Goal: Communication & Community: Answer question/provide support

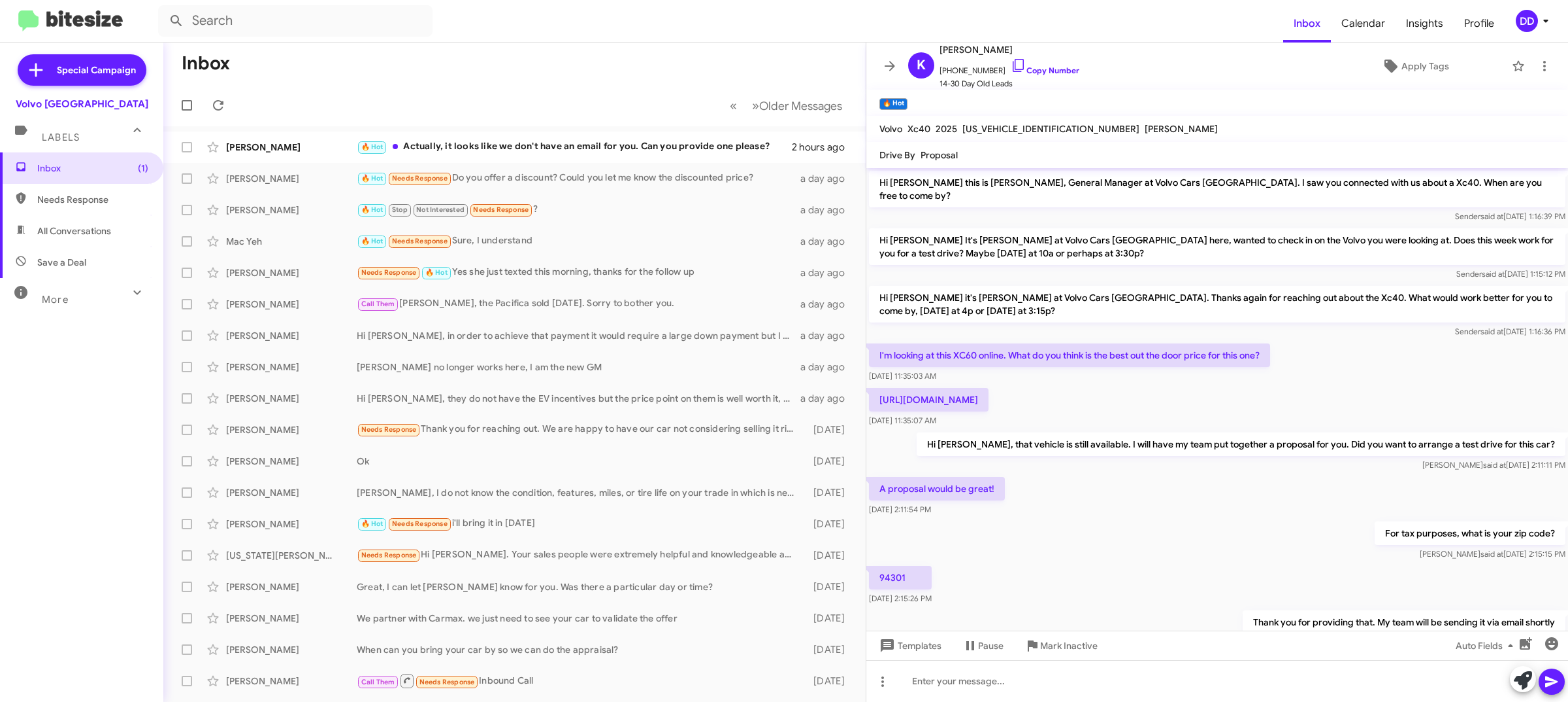
scroll to position [8, 0]
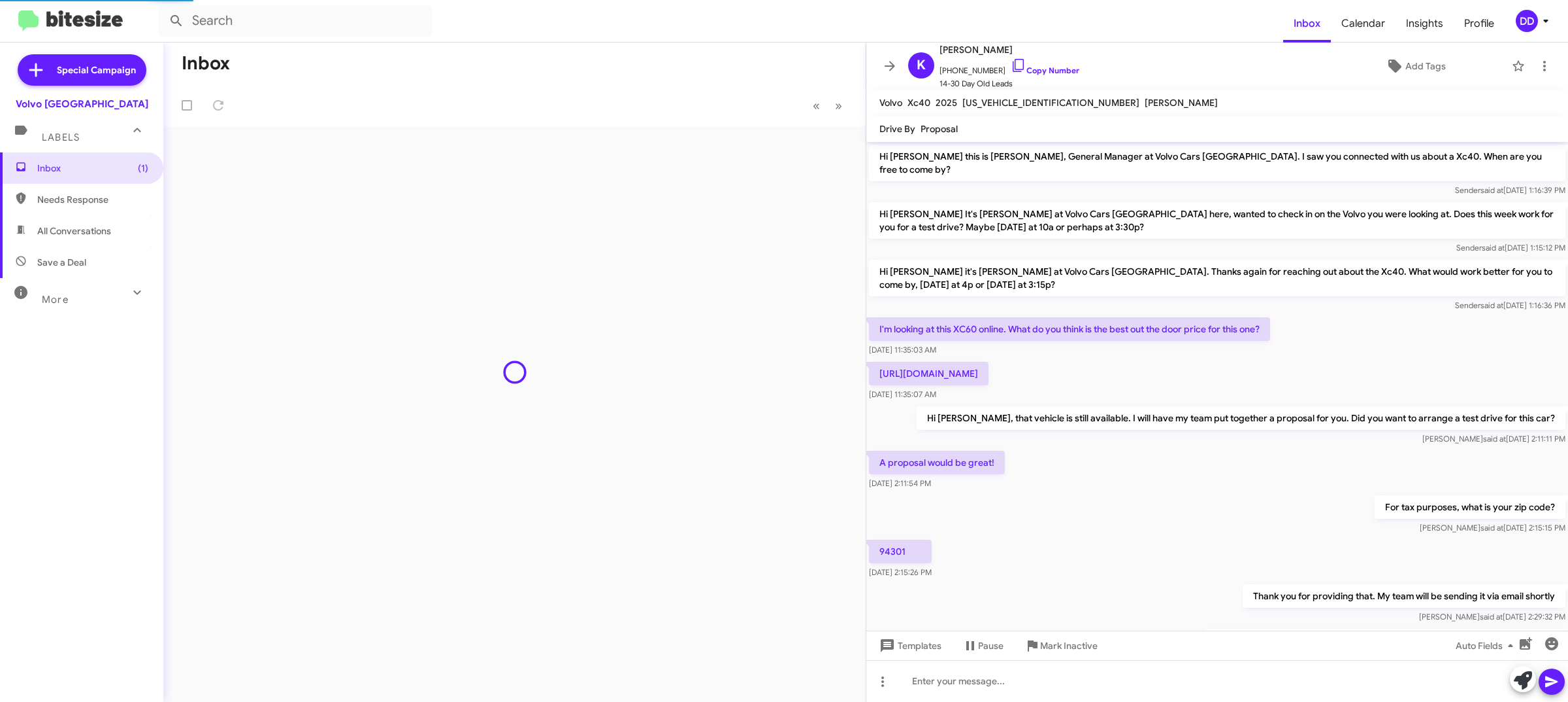
scroll to position [61, 0]
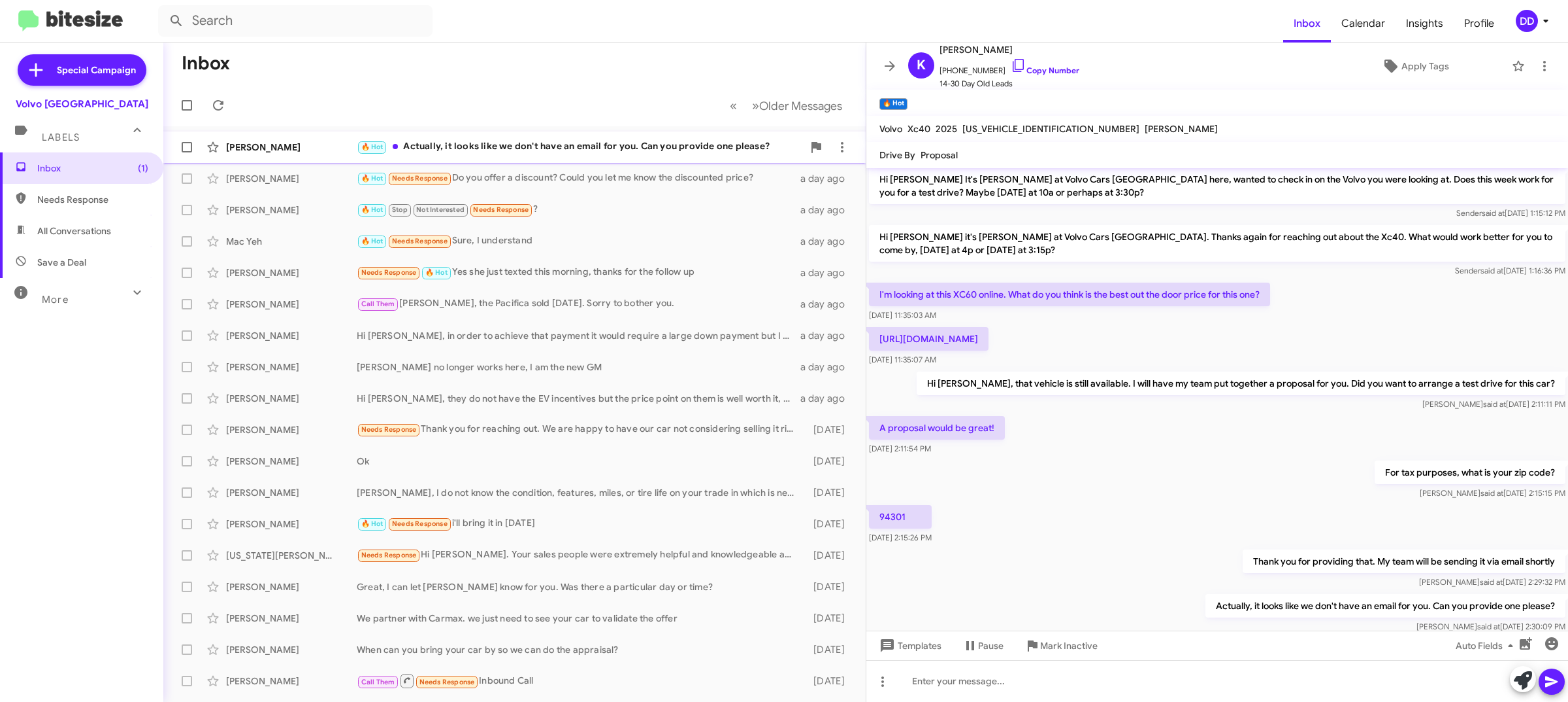
click at [605, 135] on div "Kristen Lomax 🔥 Hot Actually, it looks like we don't have an email for you. Can…" at bounding box center [515, 146] width 681 height 26
click at [1523, 646] on icon "button" at bounding box center [1526, 643] width 13 height 13
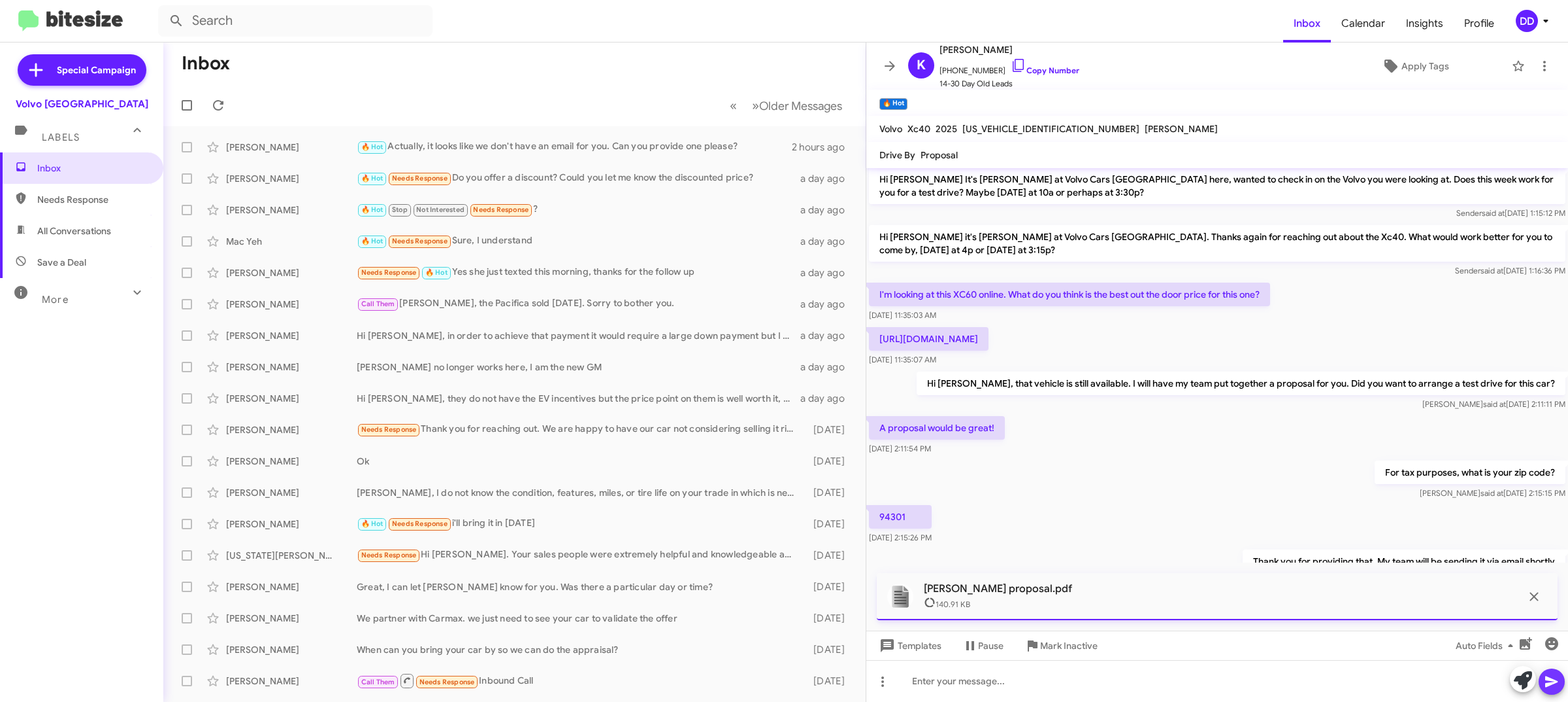
click at [1546, 678] on icon at bounding box center [1551, 681] width 13 height 11
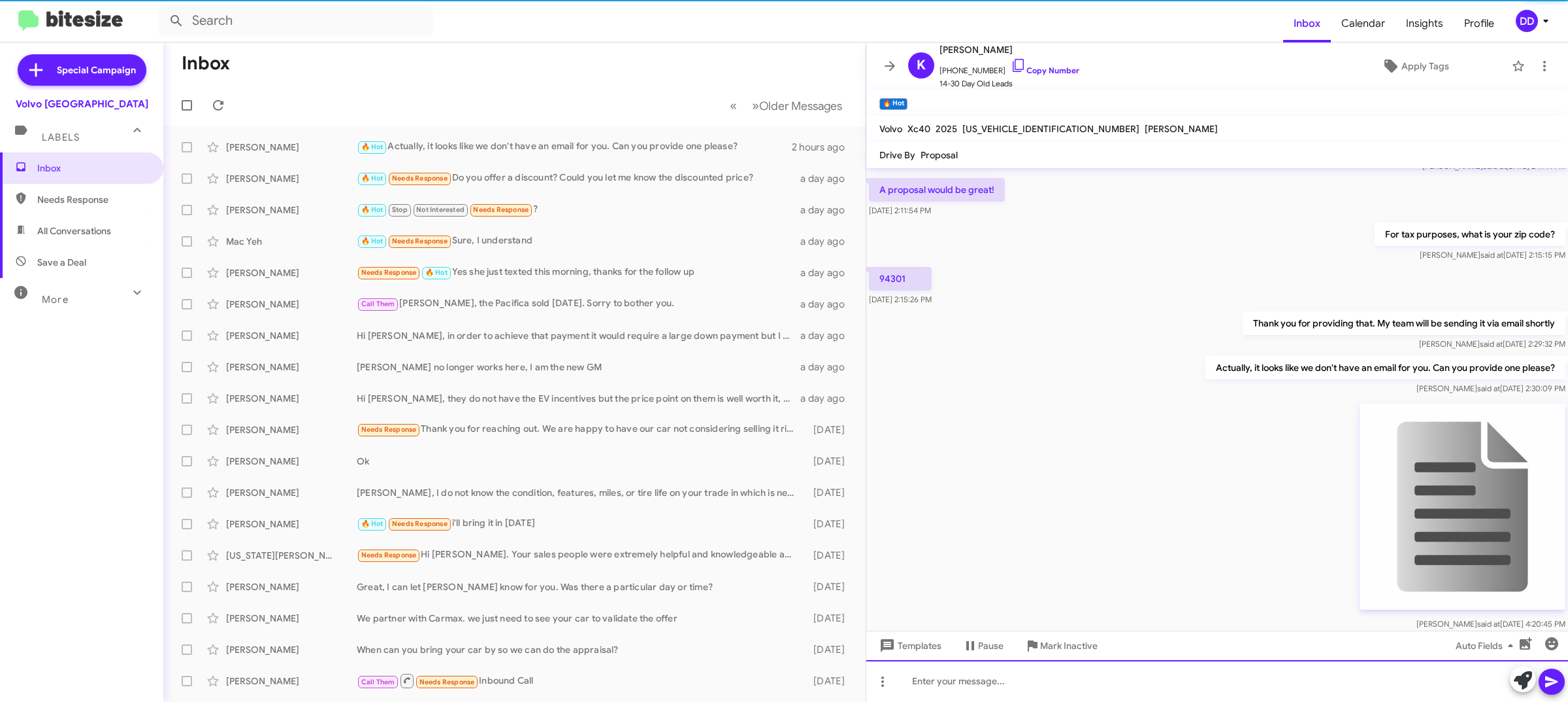
scroll to position [326, 0]
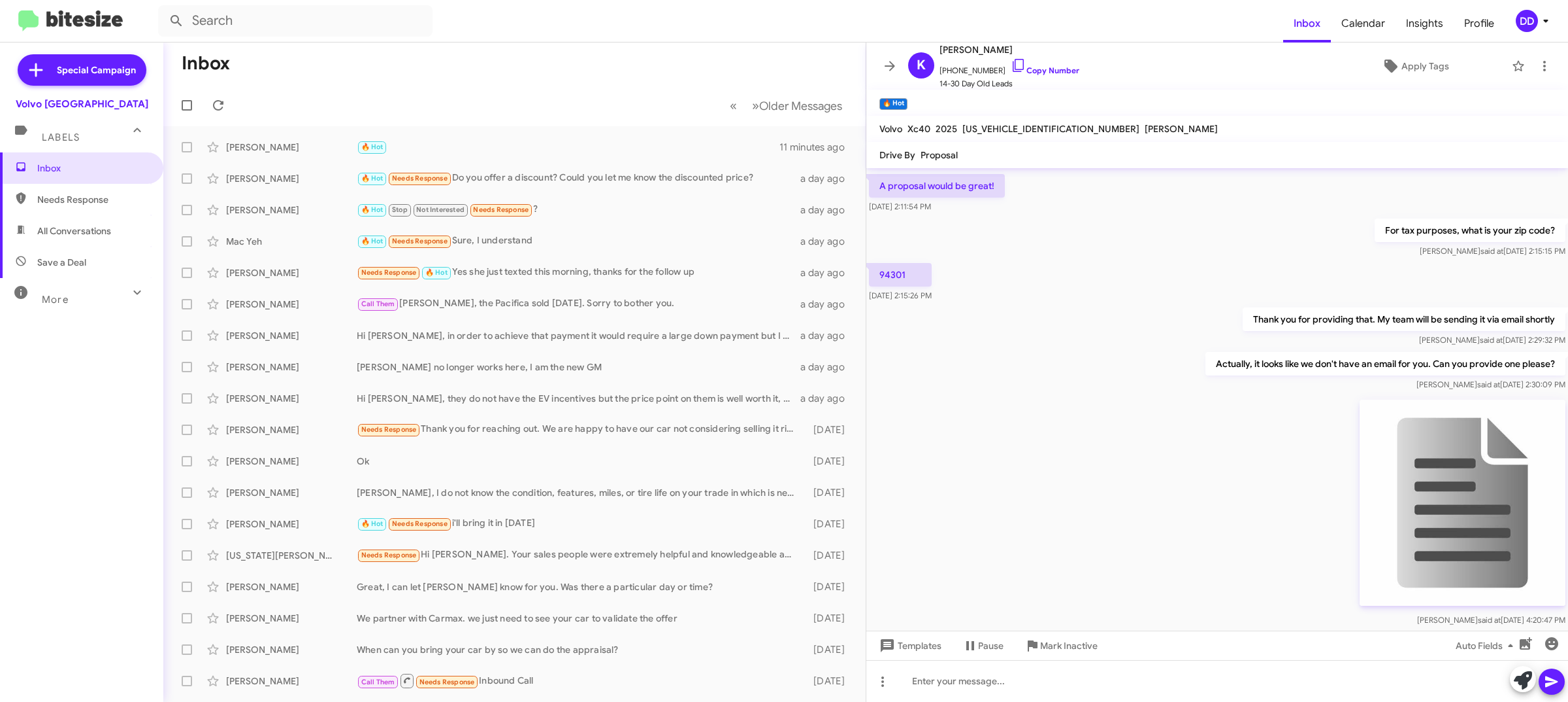
scroll to position [327, 0]
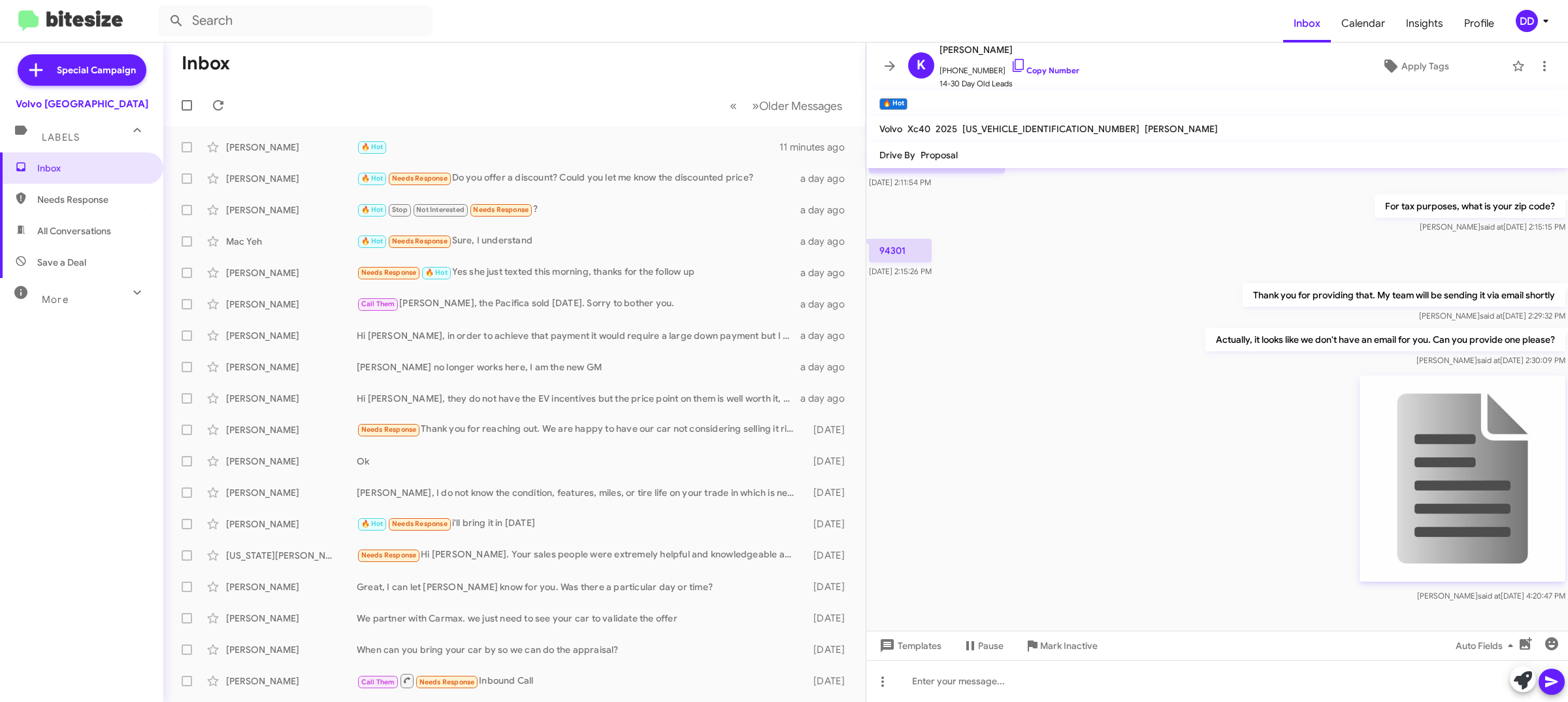
click at [526, 48] on mat-toolbar-row "Inbox" at bounding box center [514, 63] width 702 height 42
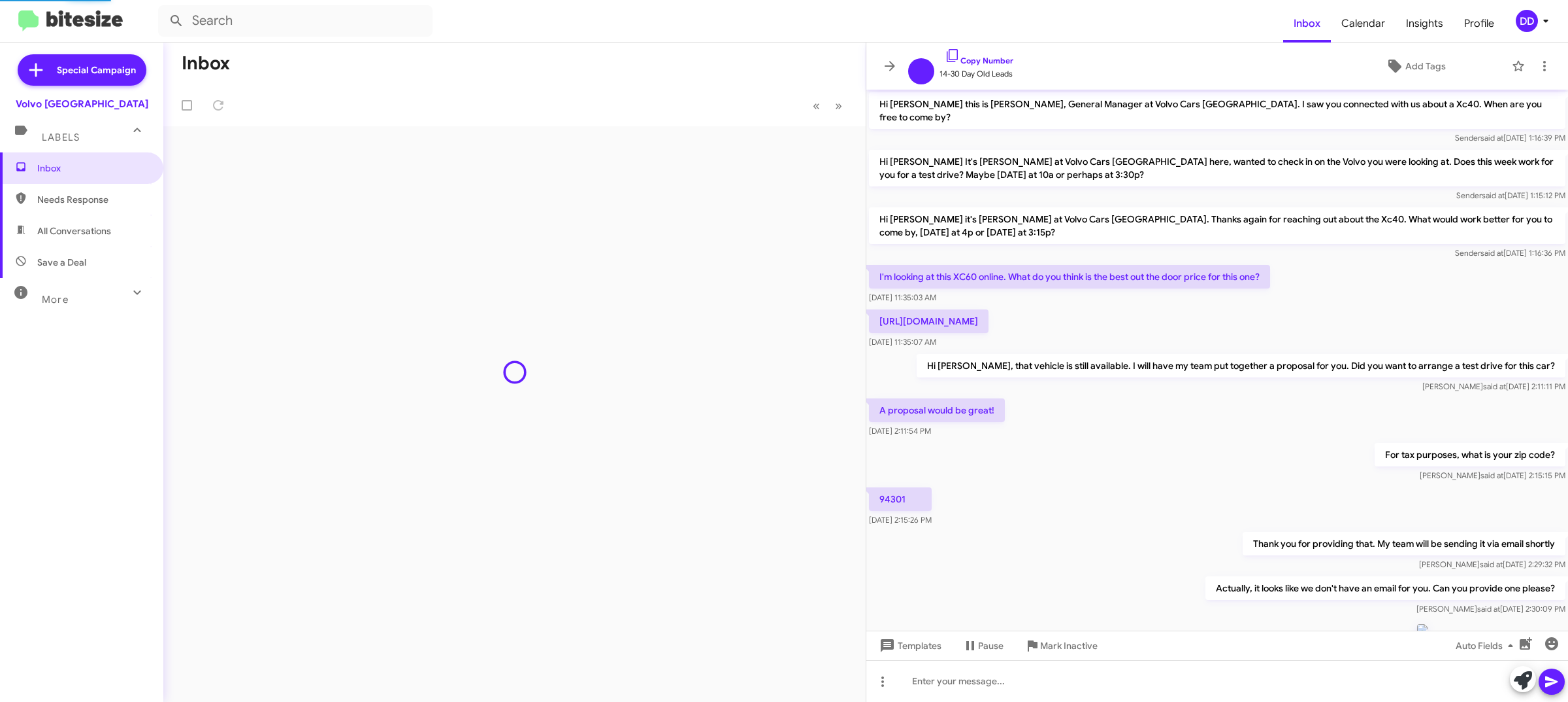
scroll to position [247, 0]
